Goal: Leave review/rating

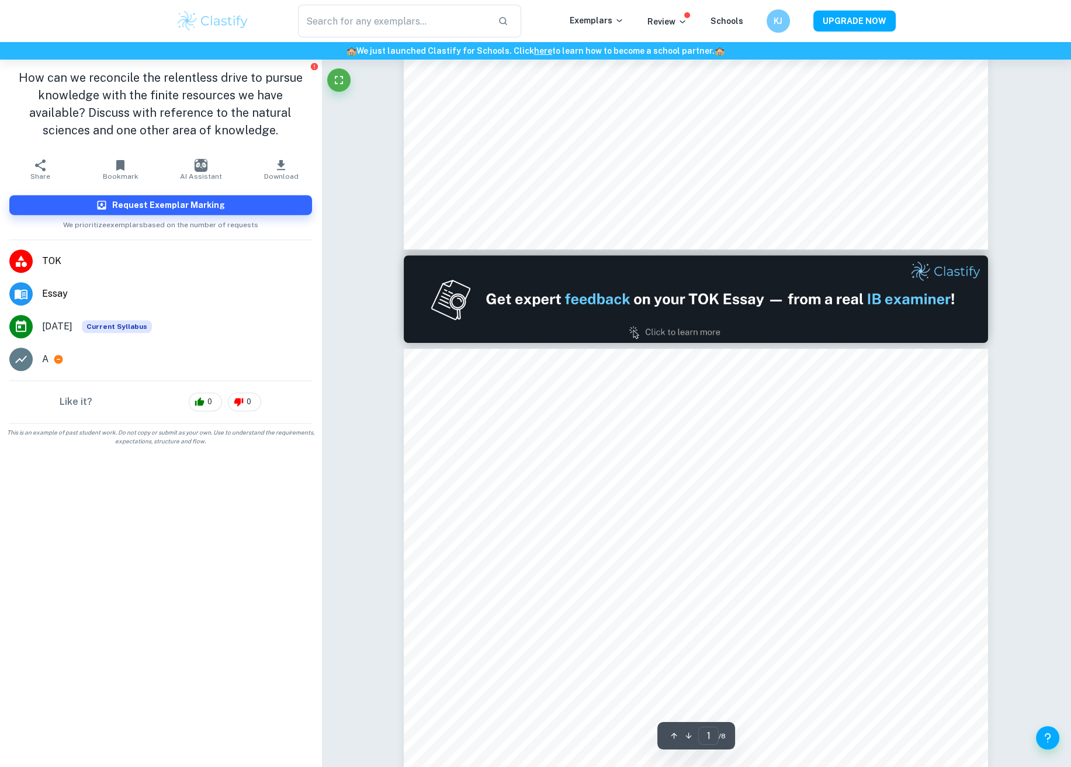
type input "2"
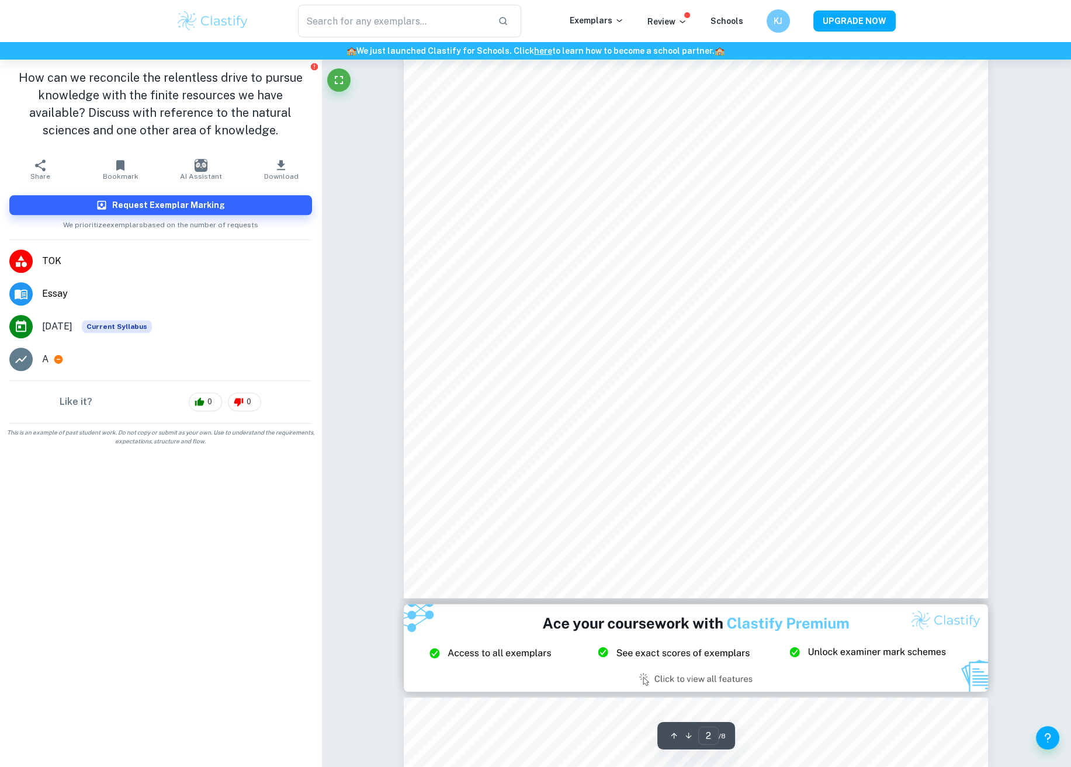
scroll to position [1224, 0]
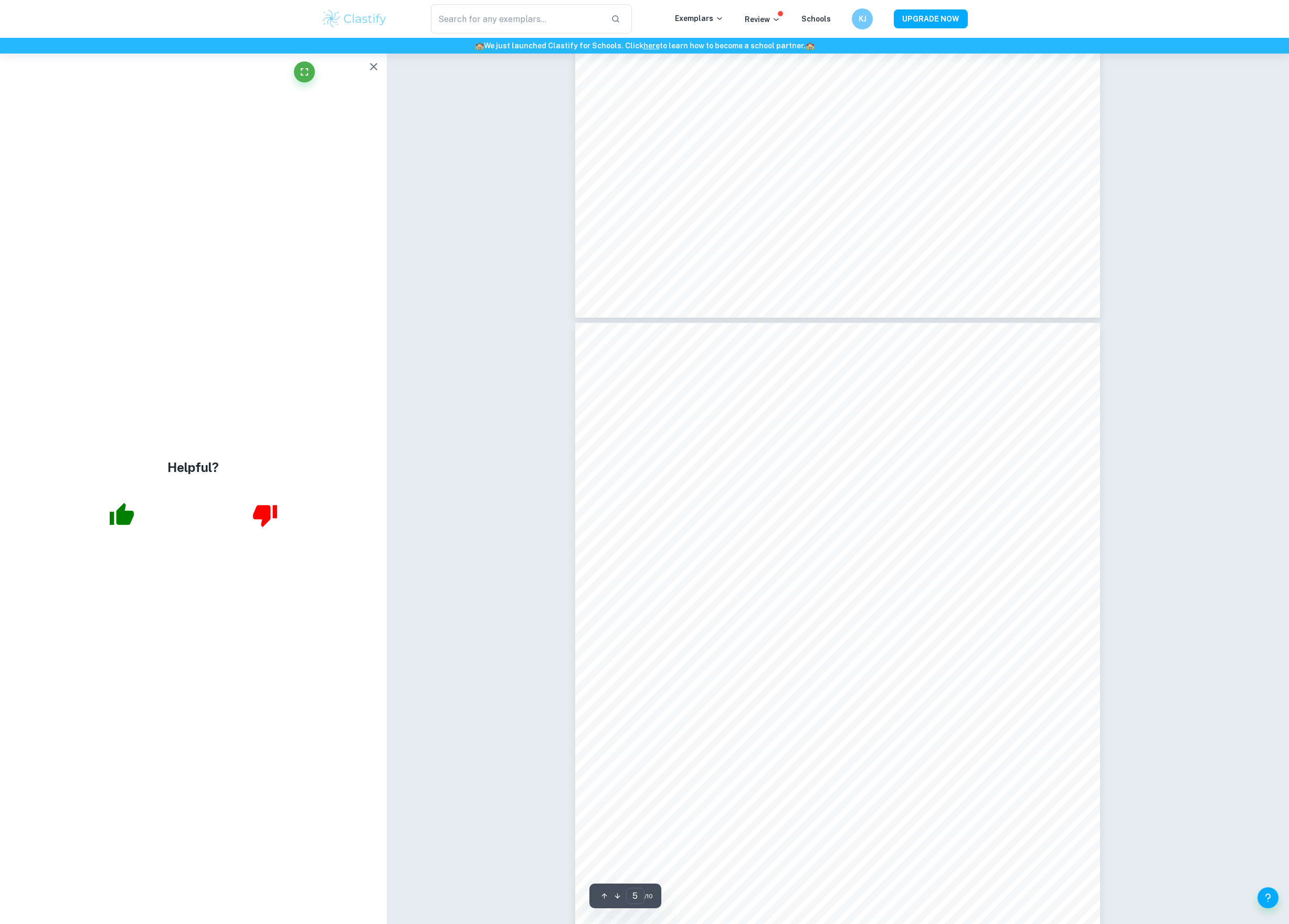
scroll to position [2652, 0]
